Goal: Information Seeking & Learning: Check status

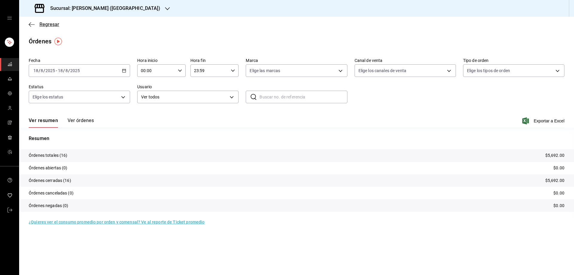
click at [30, 25] on icon "button" at bounding box center [32, 24] width 6 height 5
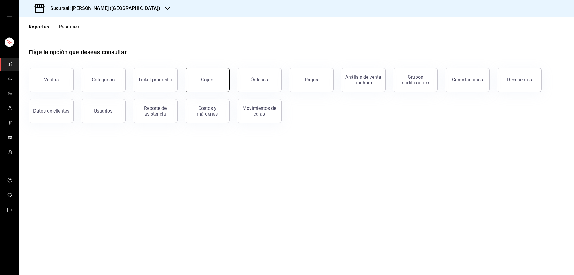
click at [204, 80] on div "Cajas" at bounding box center [207, 80] width 12 height 6
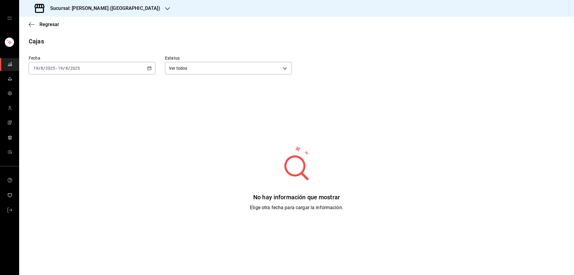
click at [165, 7] on icon "button" at bounding box center [167, 8] width 5 height 5
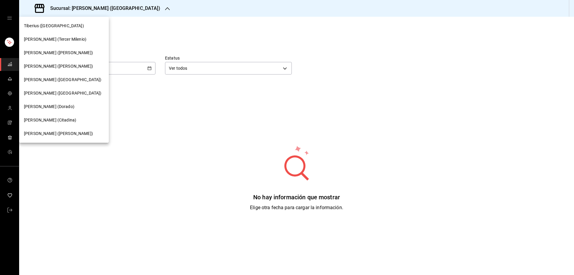
click at [46, 94] on span "[PERSON_NAME] ([GEOGRAPHIC_DATA])" at bounding box center [62, 93] width 77 height 6
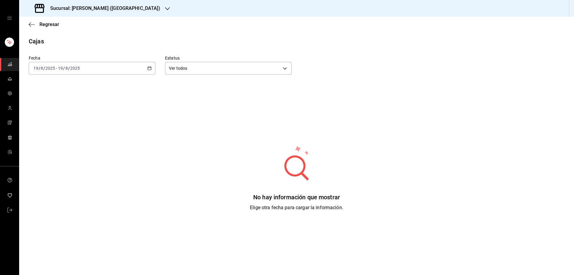
click at [147, 68] on icon "button" at bounding box center [149, 68] width 4 height 4
click at [56, 154] on span "Rango de fechas" at bounding box center [57, 153] width 46 height 6
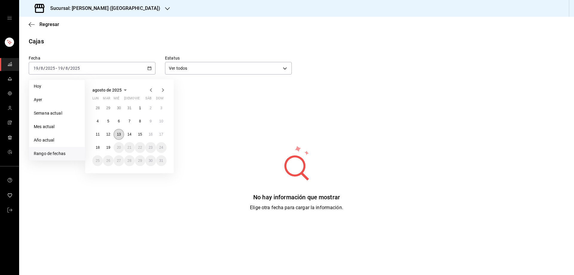
click at [121, 133] on button "13" at bounding box center [119, 134] width 10 height 11
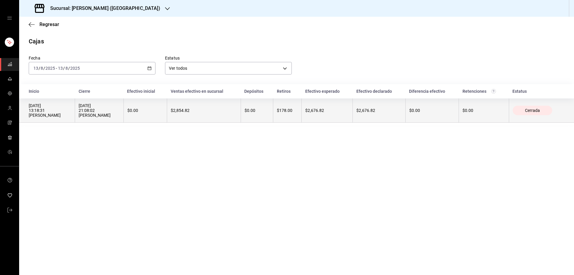
click at [101, 112] on div "[DATE] 21:08:02 [PERSON_NAME]" at bounding box center [99, 110] width 41 height 14
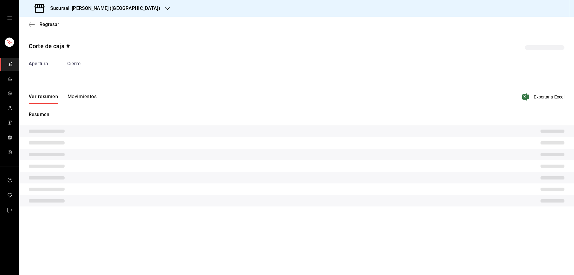
click at [82, 99] on button "Movimientos" at bounding box center [82, 99] width 29 height 10
click at [89, 96] on button "Movimientos" at bounding box center [82, 99] width 29 height 10
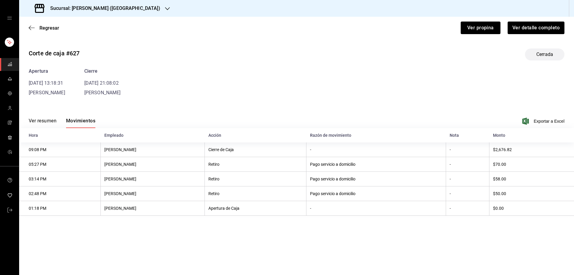
click at [165, 9] on icon "button" at bounding box center [167, 8] width 5 height 5
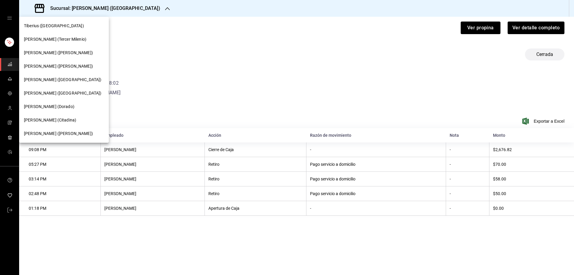
click at [36, 39] on span "[PERSON_NAME] (Tercer Milenio)" at bounding box center [55, 39] width 62 height 6
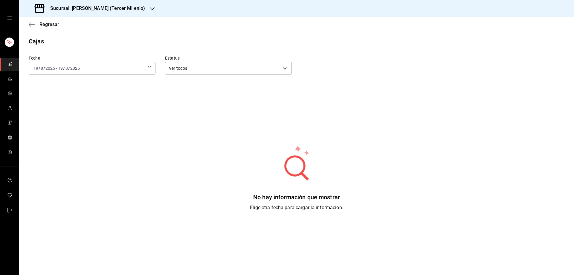
click at [149, 66] on div "[DATE] [DATE] - [DATE] [DATE]" at bounding box center [92, 68] width 127 height 13
click at [61, 153] on span "Rango de fechas" at bounding box center [57, 153] width 46 height 6
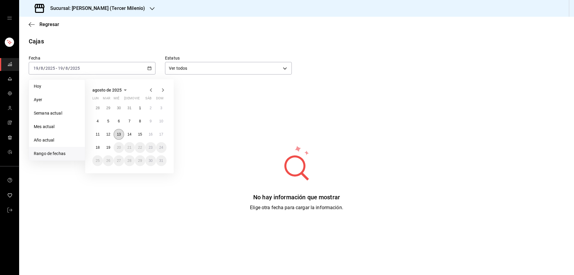
click at [120, 134] on abbr "13" at bounding box center [119, 134] width 4 height 4
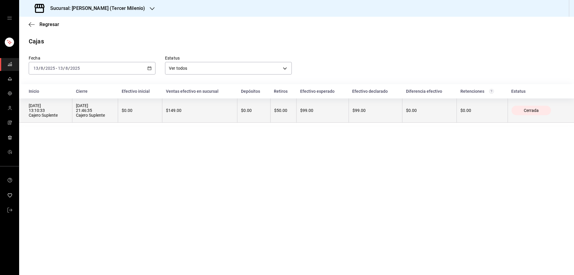
click at [47, 110] on div "[DATE] 13:10:33 Cajero Suplente" at bounding box center [49, 110] width 40 height 14
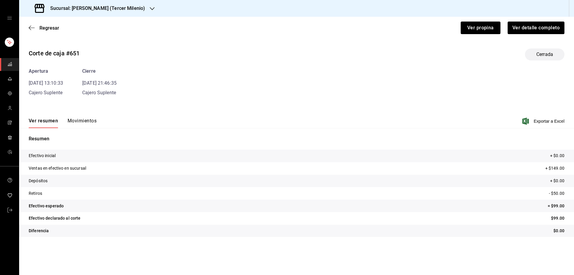
drag, startPoint x: 52, startPoint y: 123, endPoint x: 37, endPoint y: 124, distance: 14.7
drag, startPoint x: 37, startPoint y: 124, endPoint x: 220, endPoint y: 118, distance: 183.3
click at [220, 118] on div "Ver resumen Movimientos Exportar a Excel" at bounding box center [296, 119] width 555 height 17
click at [82, 120] on button "Movimientos" at bounding box center [82, 123] width 29 height 10
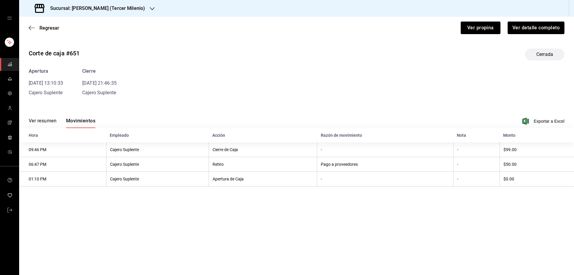
click at [137, 9] on div "Sucursal: [PERSON_NAME] (Tercer Milenio)" at bounding box center [90, 8] width 133 height 17
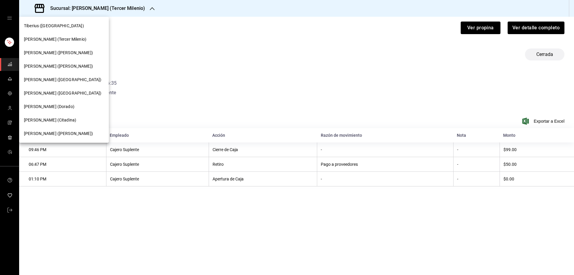
click at [60, 25] on div "Tiberius ([GEOGRAPHIC_DATA])" at bounding box center [64, 26] width 80 height 6
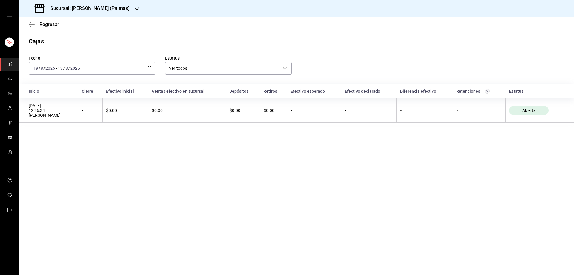
click at [151, 65] on div "[DATE] [DATE] - [DATE] [DATE]" at bounding box center [92, 68] width 127 height 13
click at [59, 155] on span "Rango de fechas" at bounding box center [57, 153] width 46 height 6
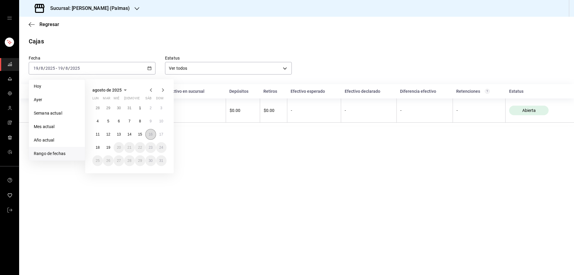
click at [151, 135] on abbr "16" at bounding box center [151, 134] width 4 height 4
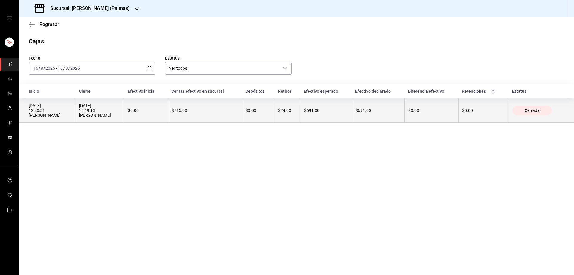
click at [30, 111] on th "[DATE] 12:30:51 [PERSON_NAME]" at bounding box center [47, 110] width 56 height 24
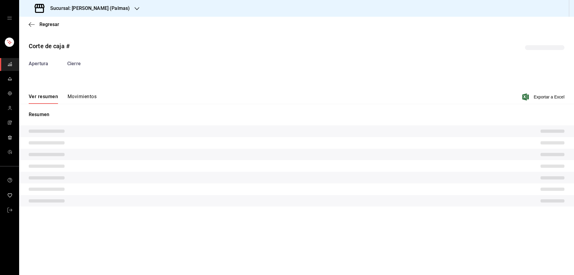
click at [87, 98] on button "Movimientos" at bounding box center [82, 99] width 29 height 10
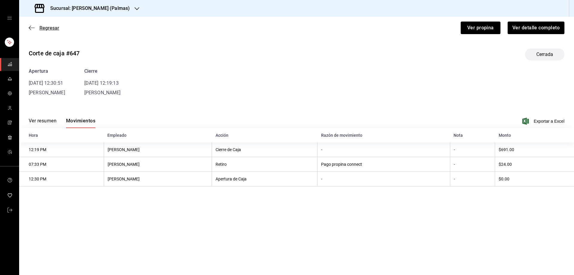
click at [33, 25] on icon "button" at bounding box center [32, 27] width 6 height 5
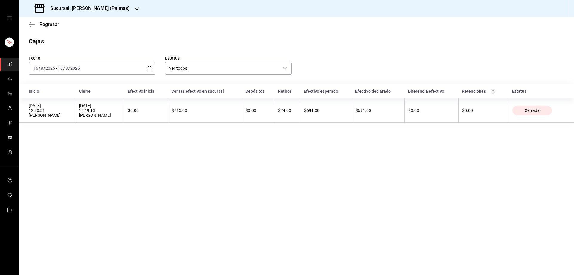
click at [149, 68] on icon "button" at bounding box center [149, 68] width 4 height 4
click at [67, 157] on li "Rango de fechas" at bounding box center [57, 153] width 56 height 13
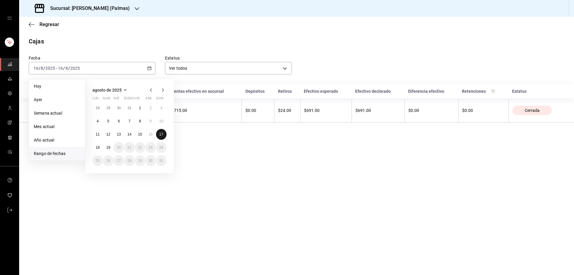
click at [162, 134] on abbr "17" at bounding box center [161, 134] width 4 height 4
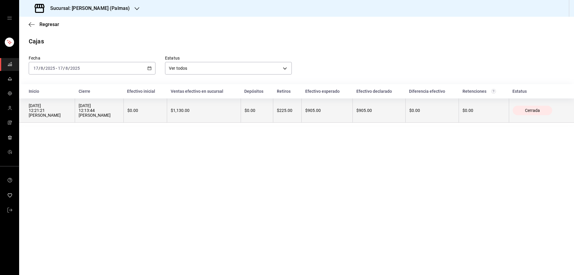
click at [45, 111] on div "[DATE] 12:21:21 [PERSON_NAME]" at bounding box center [50, 110] width 42 height 14
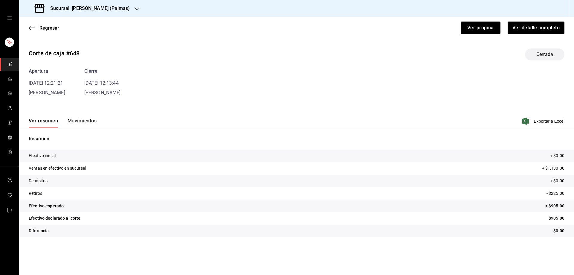
click at [80, 120] on button "Movimientos" at bounding box center [82, 123] width 29 height 10
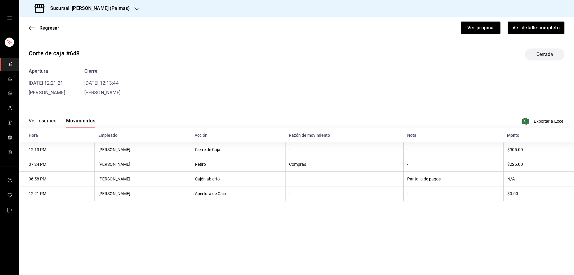
click at [114, 8] on div "Sucursal: [PERSON_NAME] (Palmas)" at bounding box center [83, 8] width 118 height 17
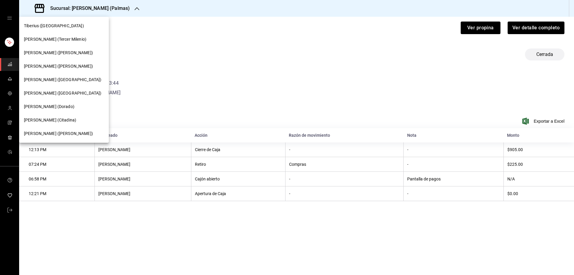
click at [66, 80] on span "[PERSON_NAME] ([GEOGRAPHIC_DATA])" at bounding box center [62, 80] width 77 height 6
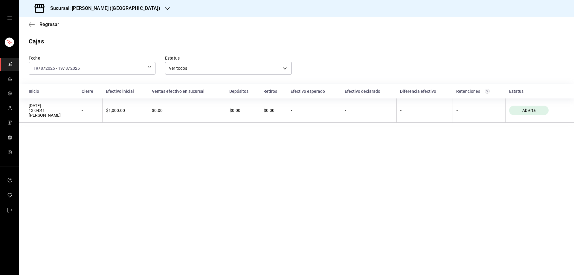
click at [148, 69] on icon "button" at bounding box center [149, 68] width 4 height 4
click at [53, 153] on span "Rango de fechas" at bounding box center [57, 153] width 46 height 6
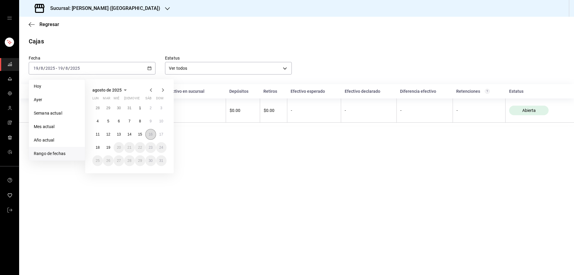
click at [147, 131] on button "16" at bounding box center [150, 134] width 10 height 11
click at [149, 132] on abbr "16" at bounding box center [151, 134] width 4 height 4
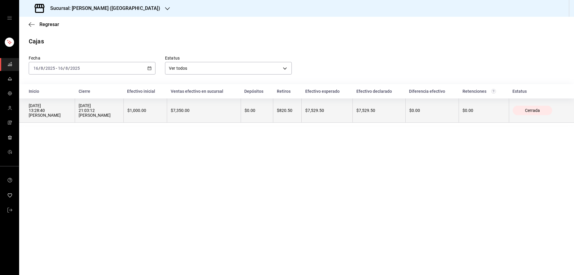
click at [41, 111] on div "[DATE] 13:28:40 [PERSON_NAME]" at bounding box center [50, 110] width 42 height 14
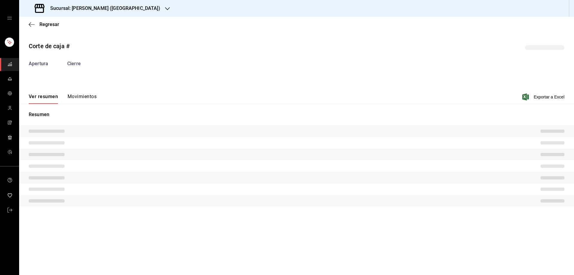
click at [81, 104] on button "Movimientos" at bounding box center [82, 99] width 29 height 10
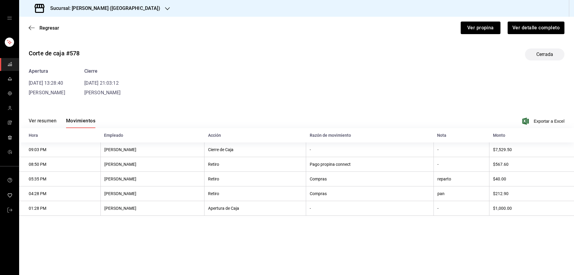
click at [85, 122] on button "Movimientos" at bounding box center [80, 123] width 29 height 10
click at [165, 7] on icon "button" at bounding box center [167, 8] width 5 height 5
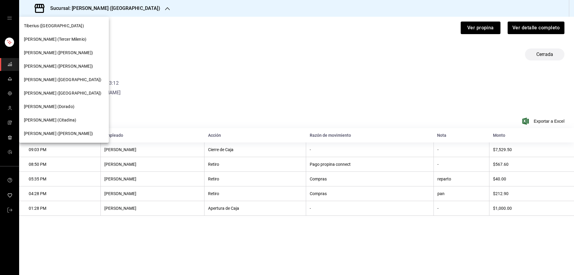
click at [47, 135] on span "[PERSON_NAME] ([PERSON_NAME])" at bounding box center [58, 133] width 69 height 6
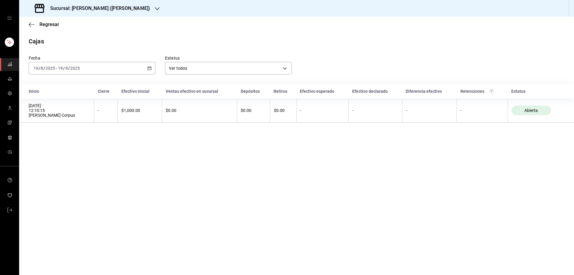
click at [152, 67] on div "[DATE] [DATE] - [DATE] [DATE]" at bounding box center [92, 68] width 127 height 13
click at [59, 159] on li "Rango de fechas" at bounding box center [57, 153] width 56 height 13
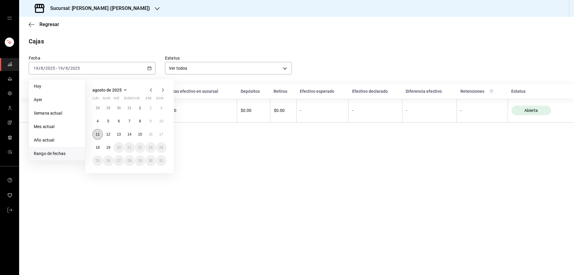
click at [98, 134] on abbr "11" at bounding box center [98, 134] width 4 height 4
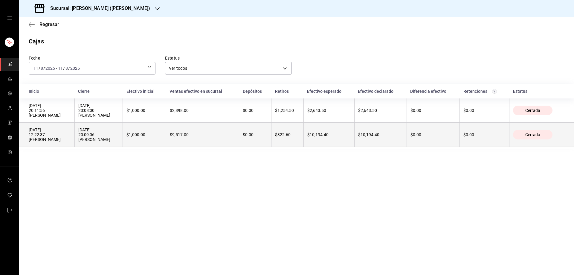
click at [57, 132] on div "[DATE] 12:22:37 [PERSON_NAME]" at bounding box center [50, 134] width 42 height 14
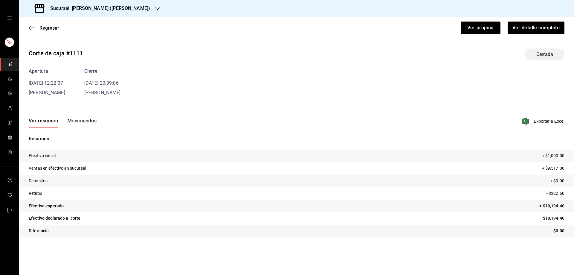
click at [77, 120] on button "Movimientos" at bounding box center [82, 123] width 29 height 10
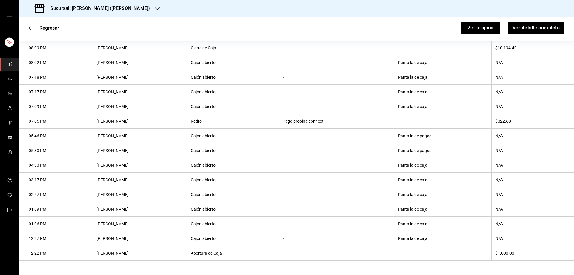
scroll to position [12, 0]
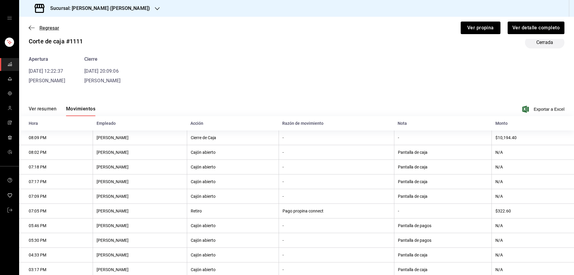
click at [31, 26] on icon "button" at bounding box center [30, 28] width 2 height 4
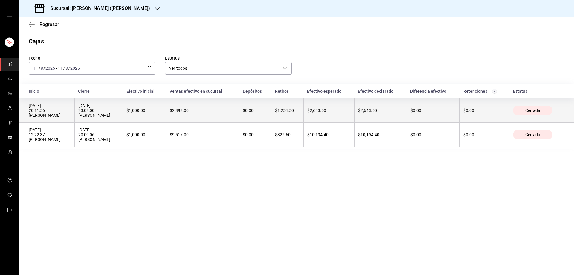
click at [50, 107] on div "[DATE] 20:11:56 [PERSON_NAME]" at bounding box center [50, 110] width 42 height 14
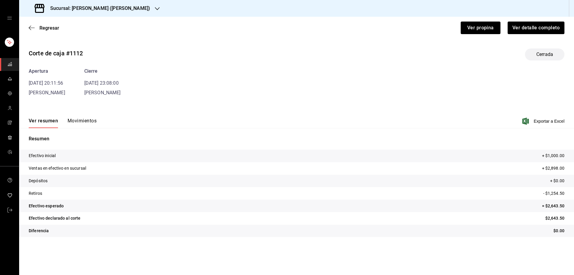
click at [79, 121] on button "Movimientos" at bounding box center [82, 123] width 29 height 10
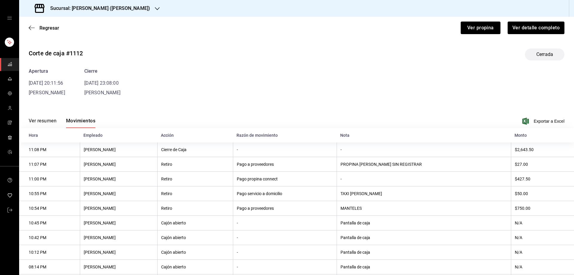
scroll to position [58, 0]
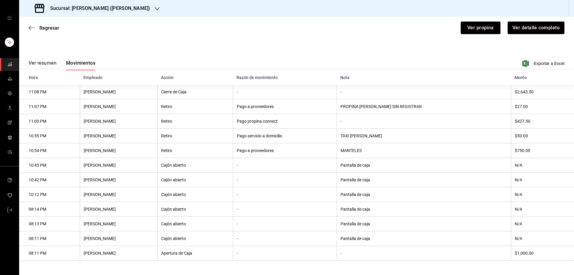
click at [28, 27] on div "Regresar Ver propina Ver detalle completo" at bounding box center [296, 28] width 555 height 22
click at [32, 27] on icon "button" at bounding box center [32, 27] width 6 height 5
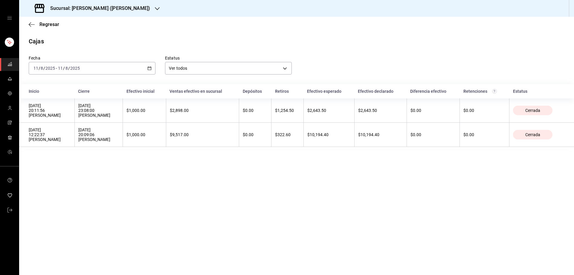
click at [151, 65] on div "[DATE] [DATE] - [DATE] [DATE]" at bounding box center [92, 68] width 127 height 13
click at [53, 153] on span "Rango de fechas" at bounding box center [57, 153] width 46 height 6
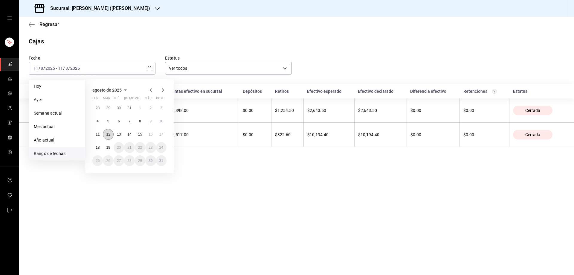
click at [110, 133] on abbr "12" at bounding box center [108, 134] width 4 height 4
click at [109, 133] on abbr "12" at bounding box center [108, 134] width 4 height 4
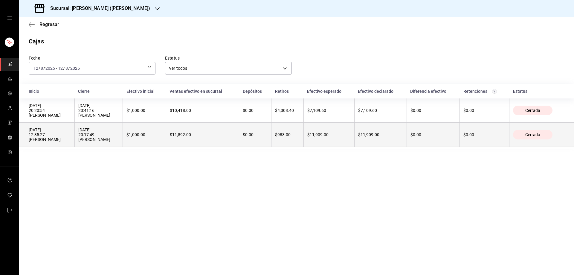
click at [42, 131] on div "[DATE] 12:35:27 [PERSON_NAME]" at bounding box center [50, 134] width 42 height 14
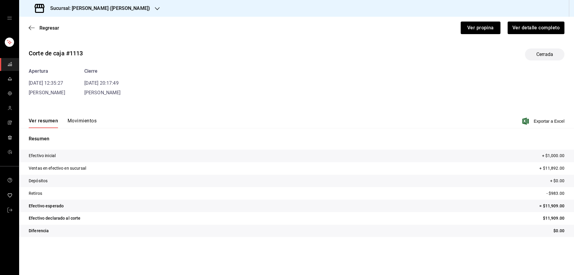
click at [86, 120] on button "Movimientos" at bounding box center [82, 123] width 29 height 10
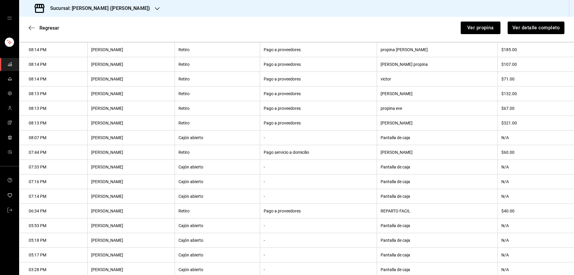
scroll to position [200, 0]
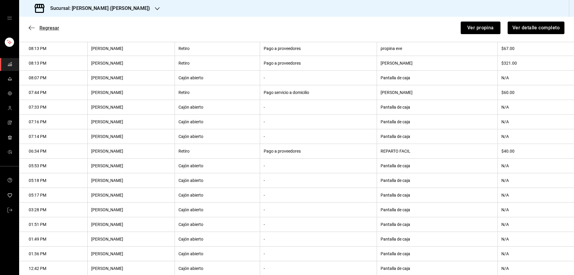
click at [29, 28] on icon "button" at bounding box center [32, 27] width 6 height 5
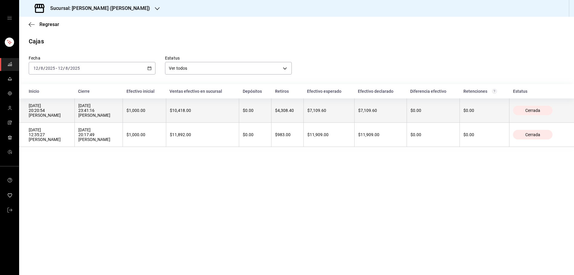
click at [47, 106] on div "[DATE] 20:20:54 [PERSON_NAME]" at bounding box center [50, 110] width 42 height 14
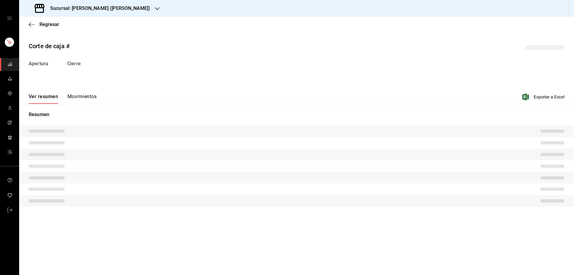
click at [77, 97] on button "Movimientos" at bounding box center [82, 99] width 29 height 10
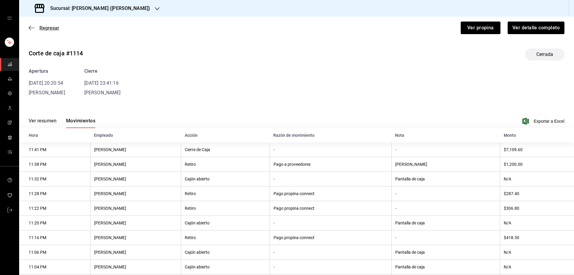
click at [30, 28] on icon "button" at bounding box center [32, 27] width 6 height 0
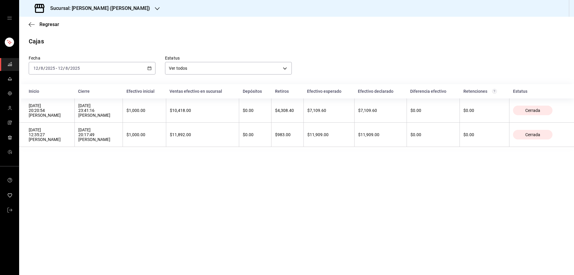
click at [231, 204] on main "Regresar Cajas Fecha [DATE] [DATE] - [DATE] [DATE] Estatus Ver todos ALL Inicio…" at bounding box center [296, 146] width 555 height 258
click at [149, 67] on icon "button" at bounding box center [149, 68] width 4 height 4
click at [56, 151] on span "Rango de fechas" at bounding box center [57, 153] width 46 height 6
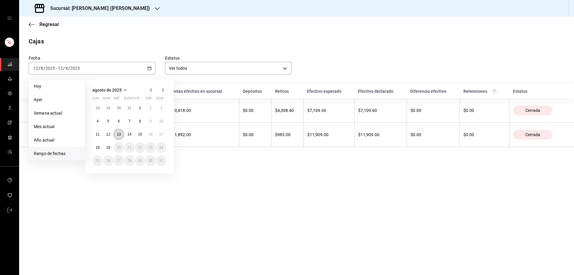
click at [120, 136] on abbr "13" at bounding box center [119, 134] width 4 height 4
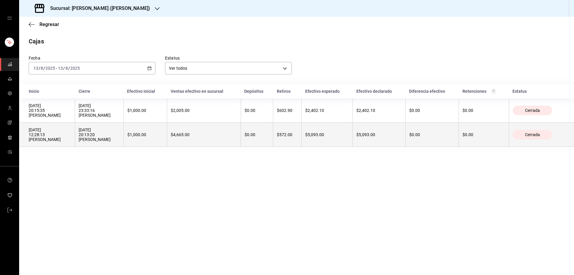
click at [64, 130] on div "[DATE] 12:28:13 [PERSON_NAME]" at bounding box center [50, 134] width 42 height 14
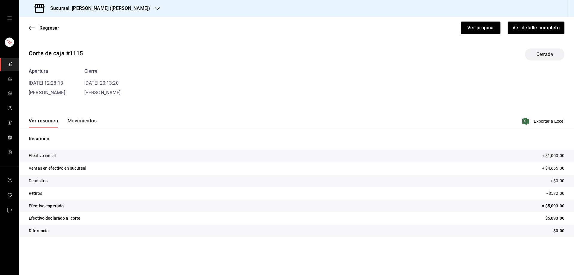
click at [84, 119] on button "Movimientos" at bounding box center [82, 123] width 29 height 10
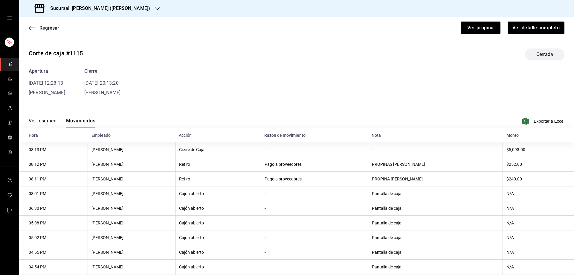
click at [32, 26] on icon "button" at bounding box center [32, 27] width 6 height 5
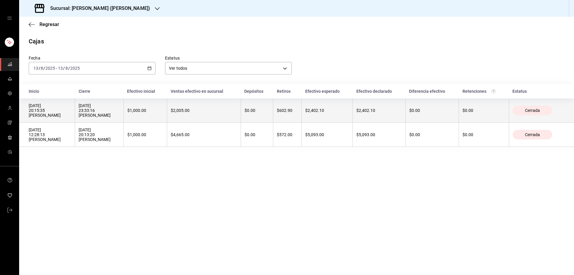
click at [61, 114] on div "[DATE] 20:15:35 [PERSON_NAME]" at bounding box center [50, 110] width 42 height 14
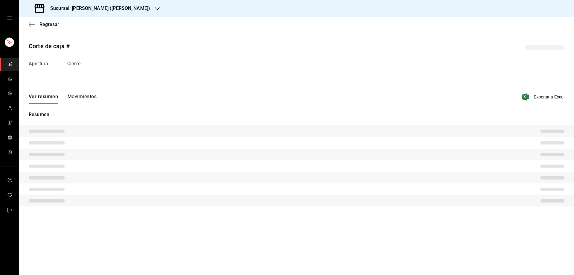
click at [72, 109] on div "Resumen" at bounding box center [296, 159] width 555 height 110
click at [85, 95] on button "Movimientos" at bounding box center [82, 99] width 29 height 10
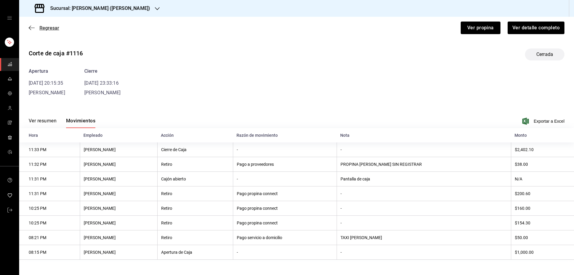
click at [30, 28] on icon "button" at bounding box center [32, 27] width 6 height 0
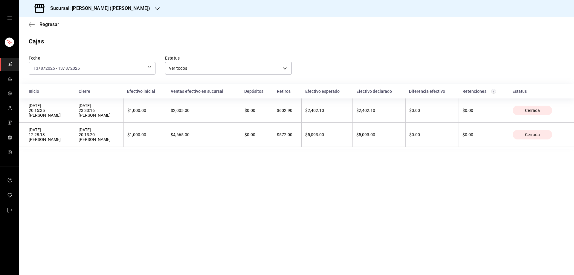
click at [150, 67] on \(Stroke\) "button" at bounding box center [150, 68] width 4 height 3
click at [48, 154] on span "Rango de fechas" at bounding box center [57, 153] width 46 height 6
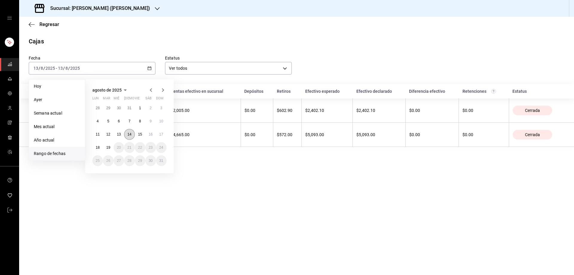
click at [130, 135] on abbr "14" at bounding box center [129, 134] width 4 height 4
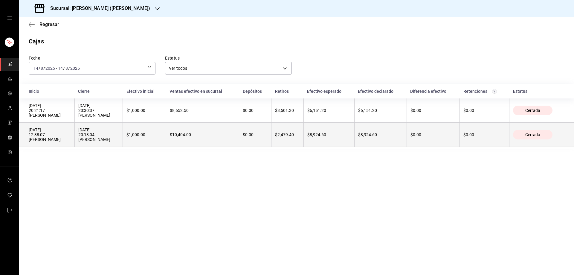
click at [38, 131] on div "[DATE] 12:38:07 [PERSON_NAME]" at bounding box center [50, 134] width 42 height 14
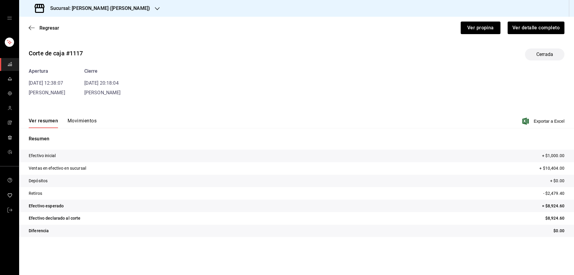
click at [86, 122] on button "Movimientos" at bounding box center [82, 123] width 29 height 10
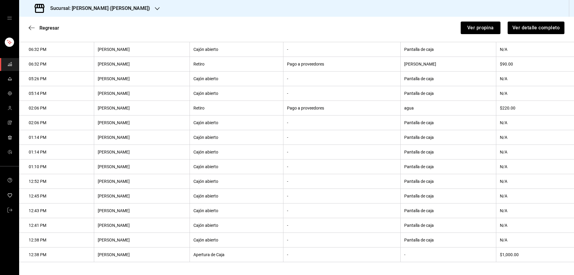
scroll to position [288, 0]
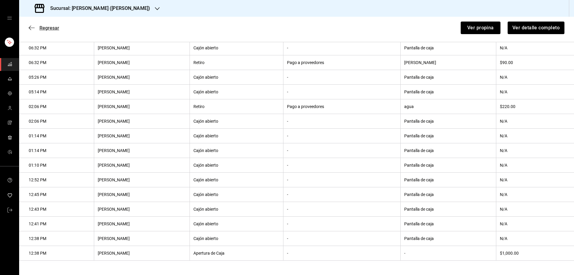
click at [30, 27] on icon "button" at bounding box center [32, 27] width 6 height 5
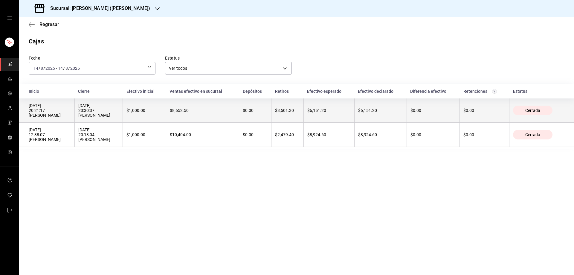
click at [48, 111] on div "[DATE] 20:21:17 [PERSON_NAME]" at bounding box center [50, 110] width 42 height 14
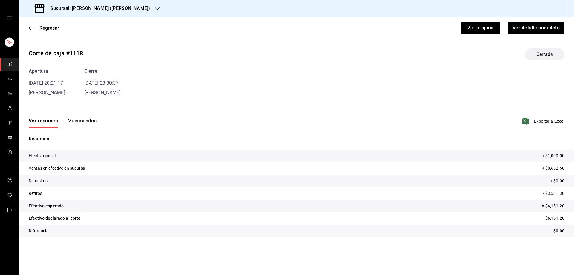
click at [76, 116] on div "Ver resumen Movimientos Exportar a Excel" at bounding box center [296, 119] width 555 height 17
click at [81, 119] on button "Movimientos" at bounding box center [82, 123] width 29 height 10
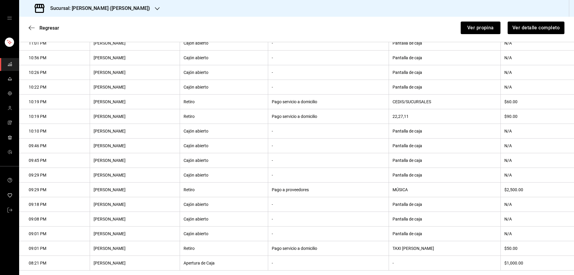
scroll to position [230, 0]
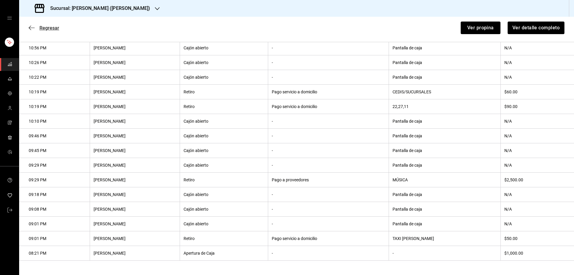
click at [30, 28] on icon "button" at bounding box center [32, 27] width 6 height 0
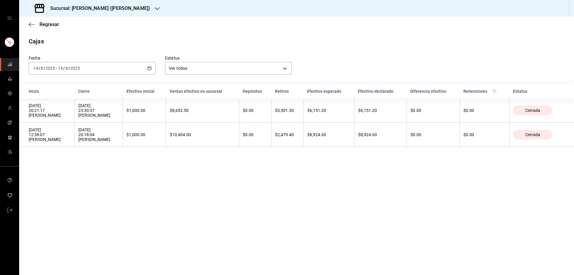
click at [149, 66] on div "[DATE] [DATE] - [DATE] [DATE]" at bounding box center [92, 68] width 127 height 13
click at [52, 152] on span "Rango de fechas" at bounding box center [57, 153] width 46 height 6
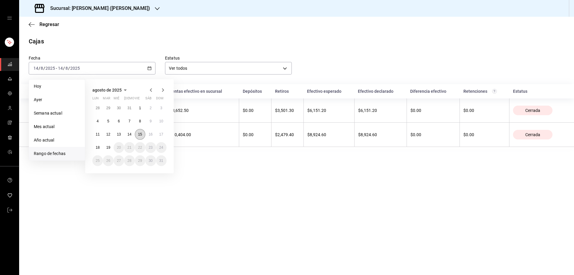
click at [139, 134] on abbr "15" at bounding box center [140, 134] width 4 height 4
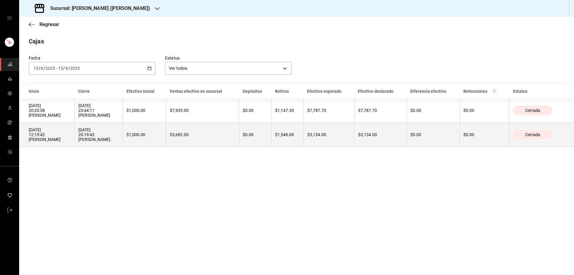
click at [49, 129] on div "[DATE] 12:15:42 [PERSON_NAME]" at bounding box center [50, 134] width 42 height 14
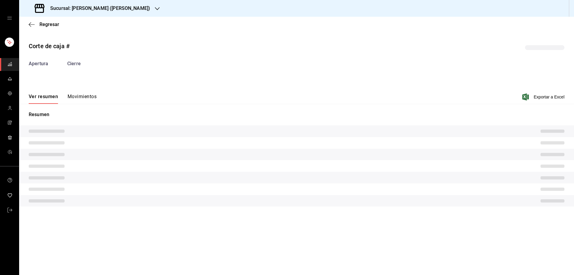
click at [83, 96] on button "Movimientos" at bounding box center [82, 99] width 29 height 10
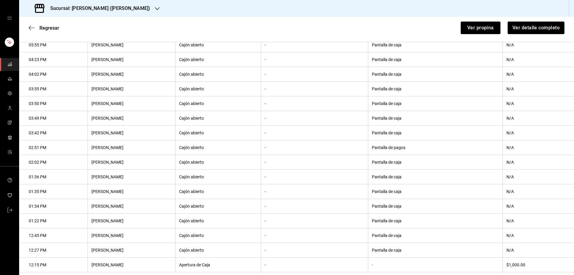
scroll to position [332, 0]
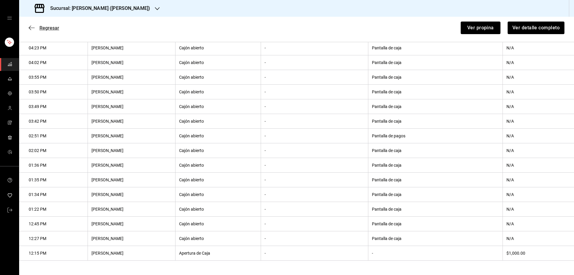
click at [31, 27] on icon "button" at bounding box center [32, 27] width 6 height 5
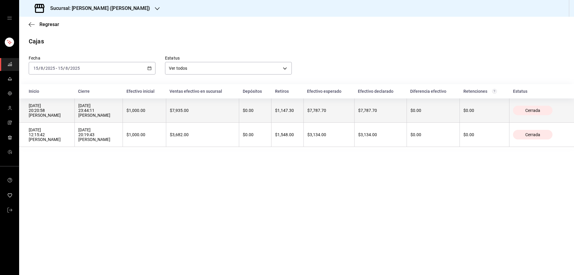
click at [61, 109] on div "[DATE] 20:20:58 [PERSON_NAME]" at bounding box center [50, 110] width 42 height 14
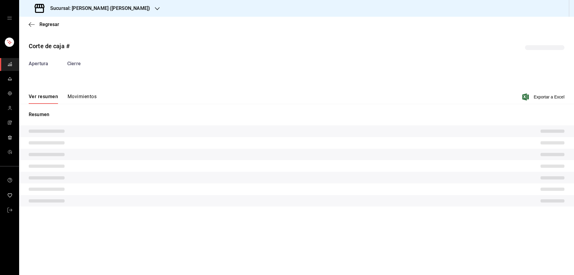
click at [84, 97] on button "Movimientos" at bounding box center [82, 99] width 29 height 10
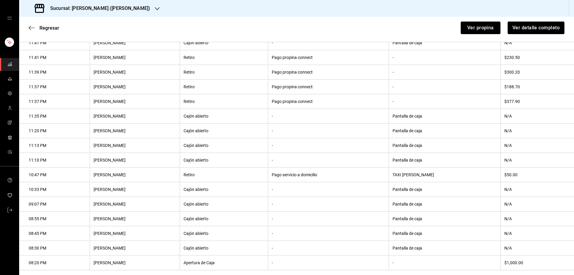
scroll to position [142, 0]
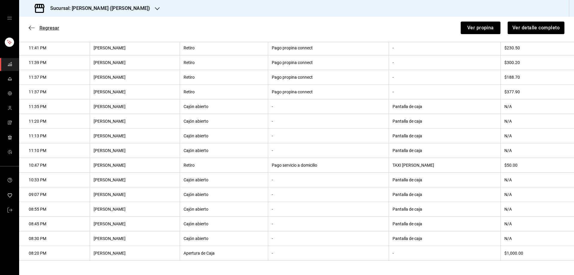
click at [34, 27] on icon "button" at bounding box center [32, 27] width 6 height 5
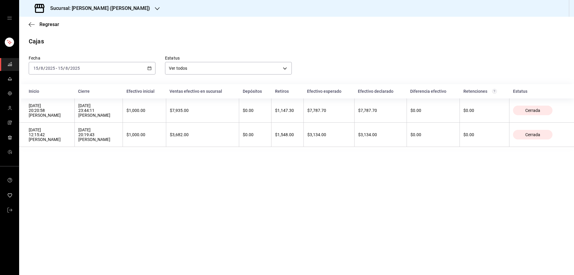
click at [148, 64] on div "[DATE] [DATE] - [DATE] [DATE]" at bounding box center [92, 68] width 127 height 13
click at [54, 154] on span "Rango de fechas" at bounding box center [57, 153] width 46 height 6
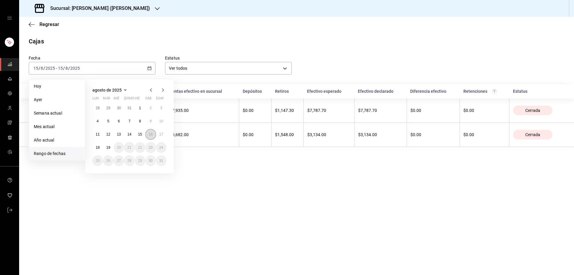
click at [150, 135] on abbr "16" at bounding box center [151, 134] width 4 height 4
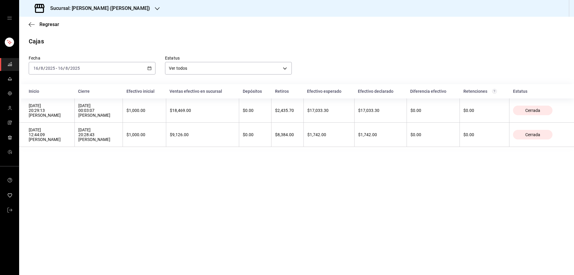
click at [145, 212] on main "Regresar Cajas Fecha [DATE] [DATE] - [DATE] [DATE] Estatus Ver todos ALL Inicio…" at bounding box center [296, 146] width 555 height 258
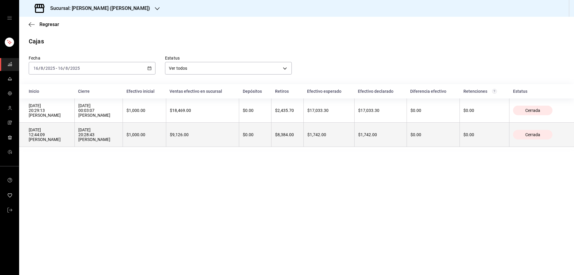
click at [62, 137] on div "[DATE] 12:44:09 [PERSON_NAME]" at bounding box center [50, 134] width 42 height 14
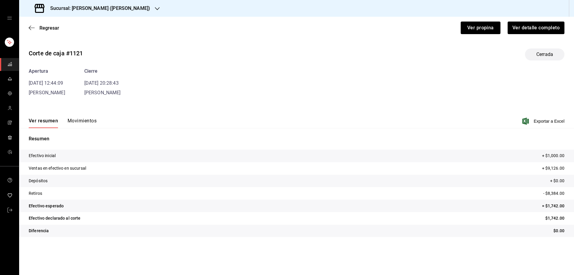
click at [84, 120] on button "Movimientos" at bounding box center [82, 123] width 29 height 10
click at [84, 121] on button "Movimientos" at bounding box center [82, 123] width 29 height 10
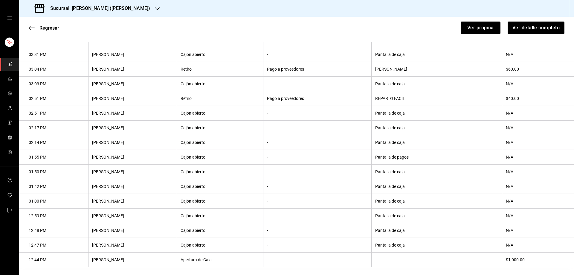
scroll to position [552, 0]
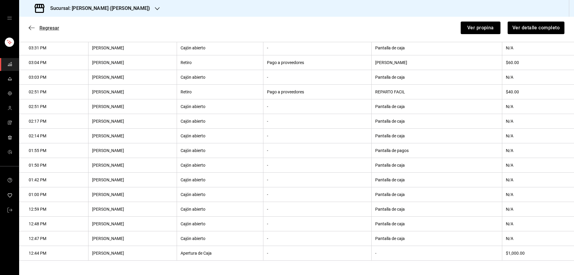
click at [30, 29] on icon "button" at bounding box center [30, 28] width 2 height 4
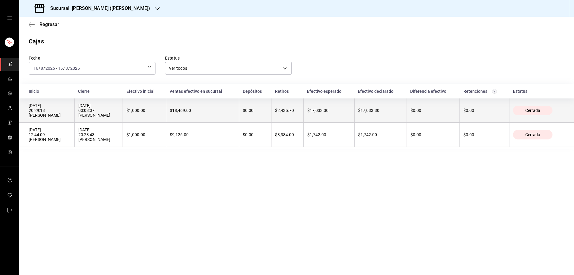
click at [57, 108] on div "[DATE] 20:29:13 [PERSON_NAME]" at bounding box center [50, 110] width 42 height 14
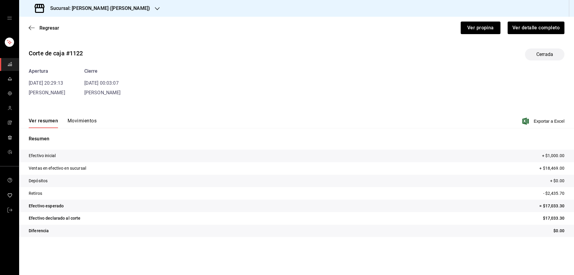
click at [85, 121] on button "Movimientos" at bounding box center [82, 123] width 29 height 10
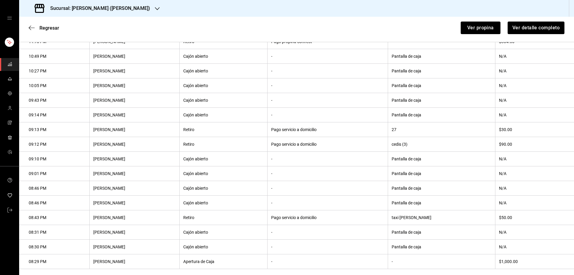
scroll to position [259, 0]
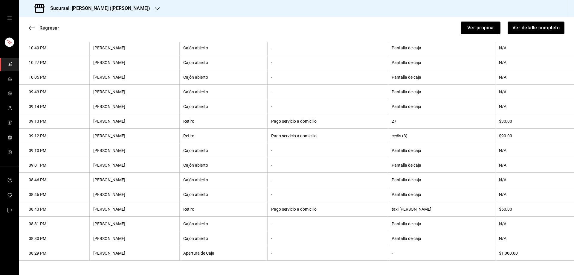
click at [29, 29] on icon "button" at bounding box center [32, 27] width 6 height 5
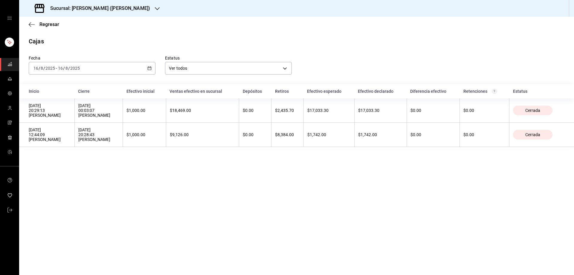
click at [151, 66] on div "[DATE] [DATE] - [DATE] [DATE]" at bounding box center [92, 68] width 127 height 13
click at [56, 154] on span "Rango de fechas" at bounding box center [57, 153] width 46 height 6
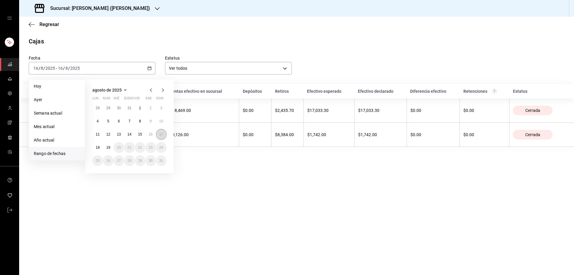
click at [161, 133] on abbr "17" at bounding box center [161, 134] width 4 height 4
click at [160, 133] on abbr "17" at bounding box center [161, 134] width 4 height 4
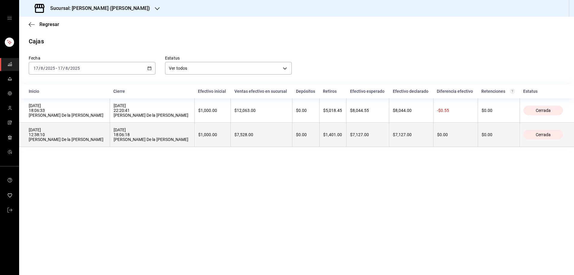
click at [29, 144] on th "[DATE] 12:38:10 [PERSON_NAME] De la [PERSON_NAME]" at bounding box center [64, 135] width 91 height 24
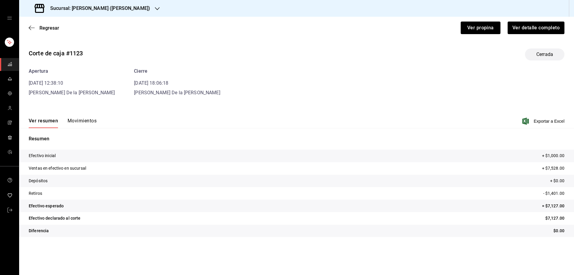
click at [88, 122] on button "Movimientos" at bounding box center [82, 123] width 29 height 10
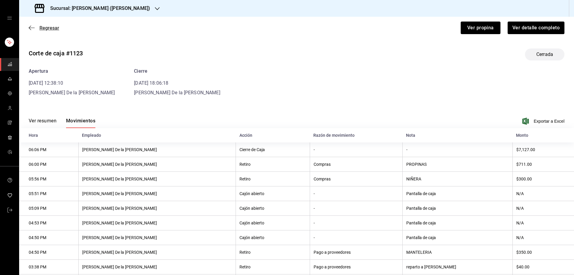
click at [33, 25] on span "Regresar" at bounding box center [44, 28] width 30 height 6
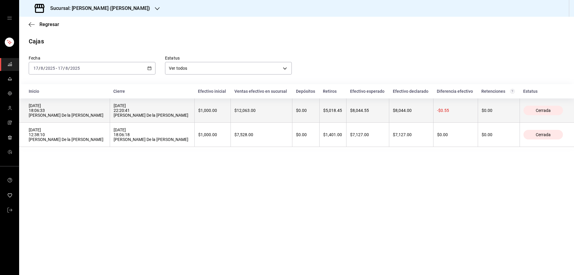
click at [56, 103] on th "[DATE] 18:06:33 [PERSON_NAME] De la [PERSON_NAME]" at bounding box center [64, 110] width 91 height 24
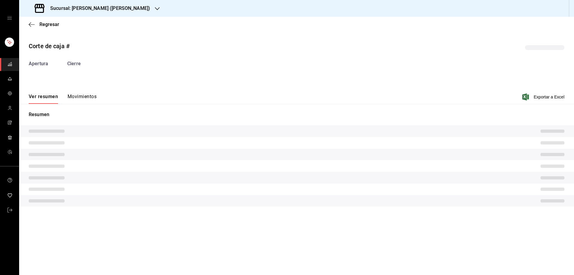
click at [85, 98] on button "Movimientos" at bounding box center [82, 99] width 29 height 10
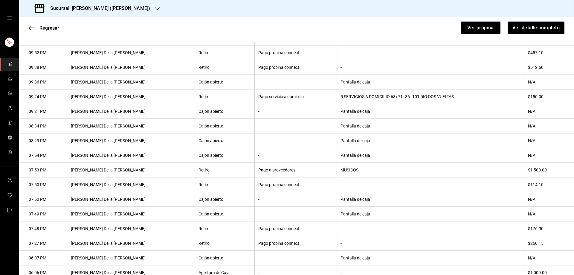
scroll to position [230, 0]
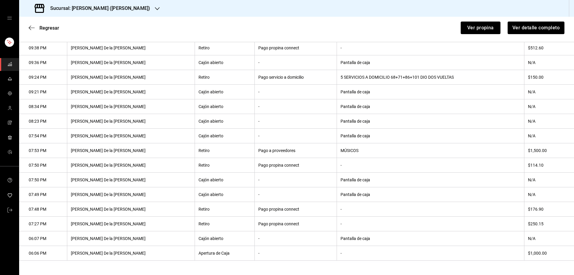
click at [28, 28] on div "Regresar Ver propina Ver detalle completo" at bounding box center [296, 28] width 555 height 22
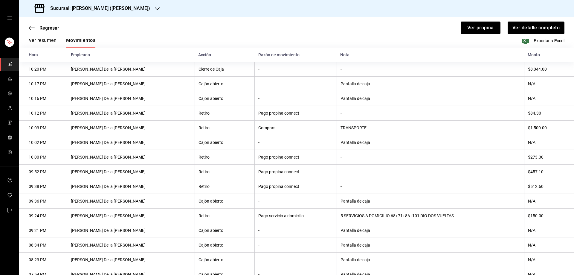
scroll to position [30, 0]
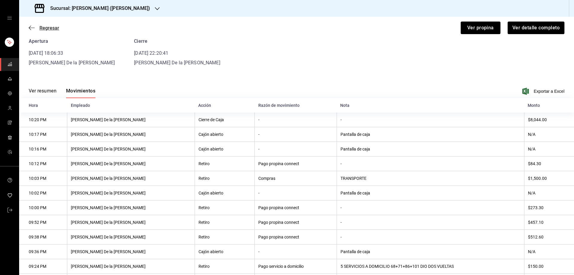
click at [34, 28] on icon "button" at bounding box center [32, 27] width 6 height 0
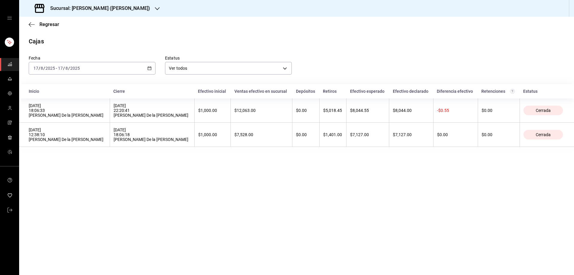
drag, startPoint x: 328, startPoint y: 174, endPoint x: 320, endPoint y: 153, distance: 22.3
click at [328, 174] on main "Regresar Cajas Fecha [DATE] [DATE] - [DATE] [DATE] Estatus Ver todos ALL Inicio…" at bounding box center [296, 146] width 555 height 258
drag, startPoint x: 295, startPoint y: 214, endPoint x: 291, endPoint y: 195, distance: 19.5
click at [295, 215] on main "Regresar Cajas Fecha [DATE] [DATE] - [DATE] [DATE] Estatus Ver todos ALL Inicio…" at bounding box center [296, 146] width 555 height 258
